Goal: Find specific page/section: Find specific page/section

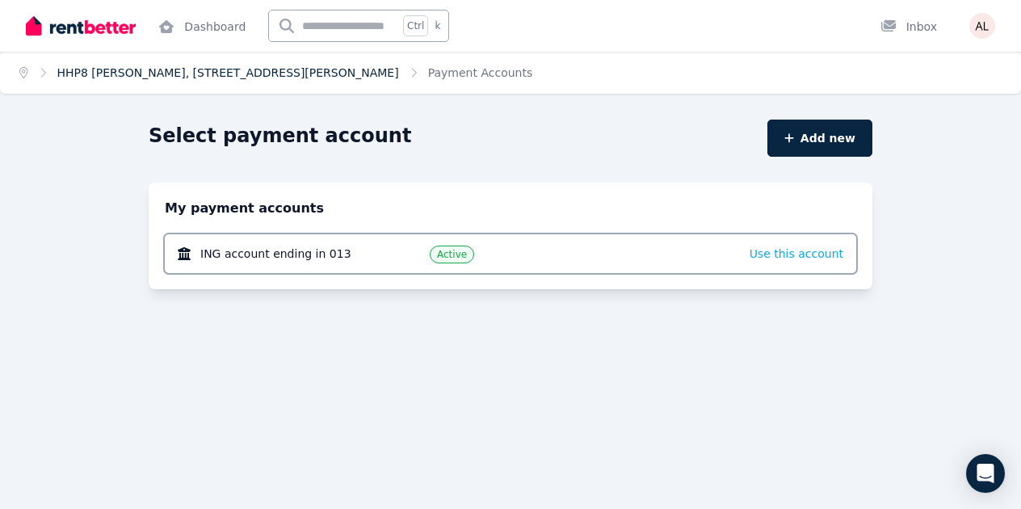
click at [226, 78] on link "HHP8 [PERSON_NAME], [STREET_ADDRESS][PERSON_NAME]" at bounding box center [228, 72] width 342 height 13
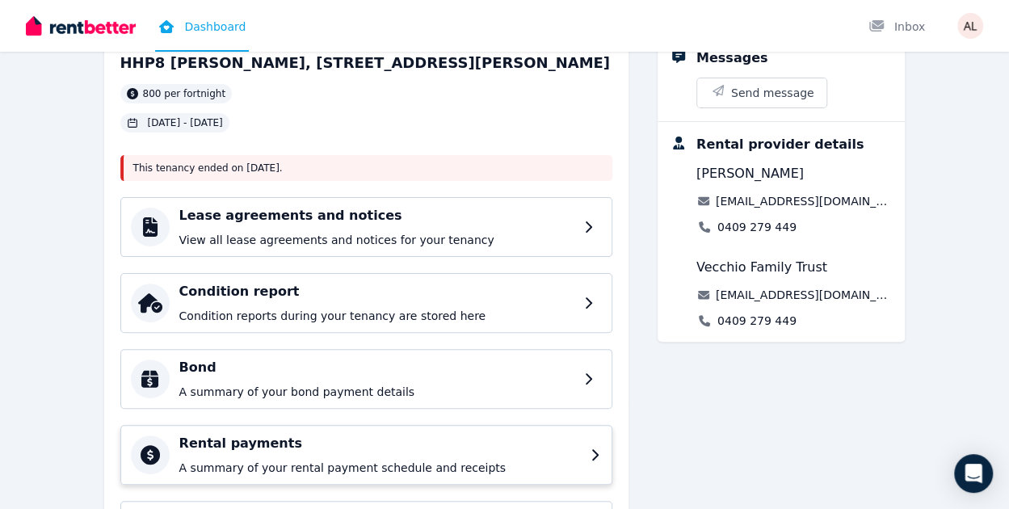
scroll to position [47, 0]
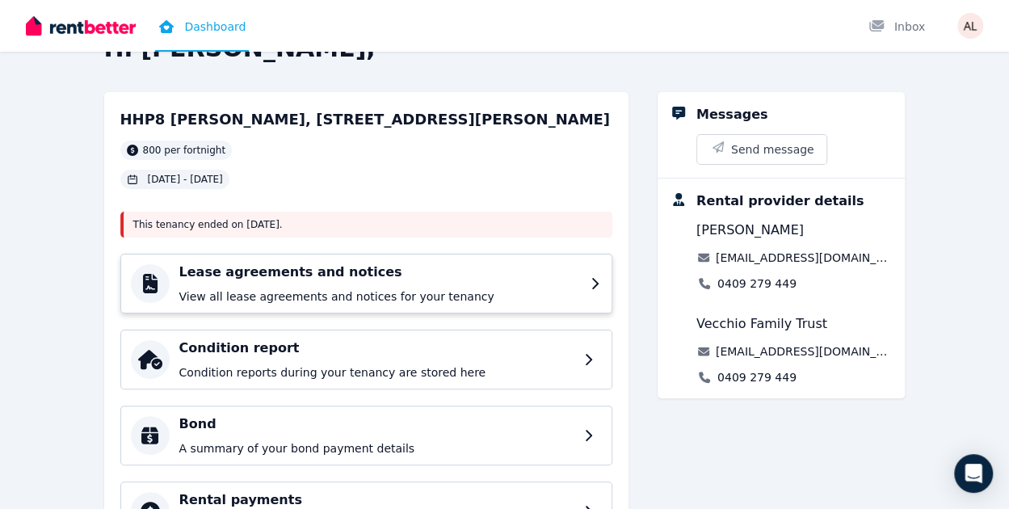
click at [416, 292] on p "View all lease agreements and notices for your tenancy" at bounding box center [379, 296] width 401 height 16
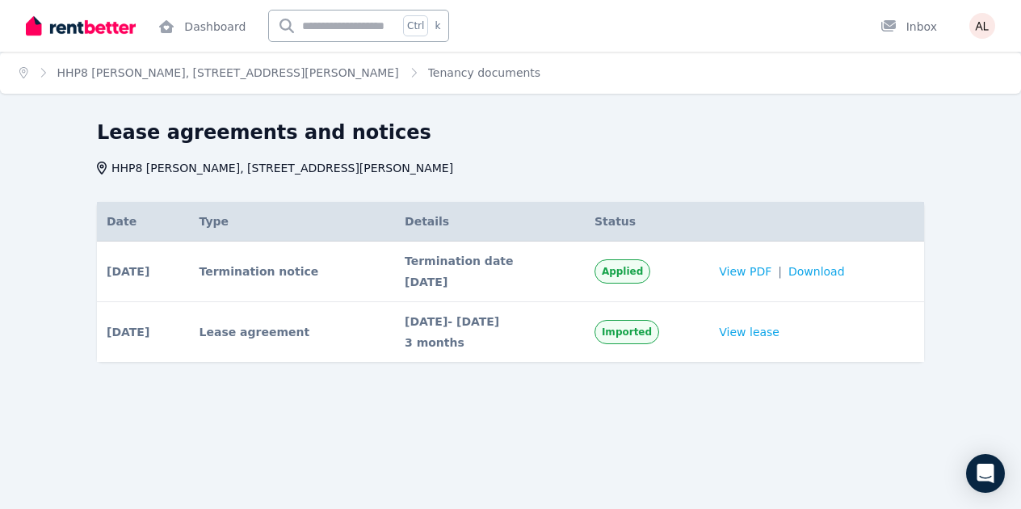
click at [491, 283] on span "[DATE]" at bounding box center [490, 282] width 170 height 16
